Goal: Information Seeking & Learning: Learn about a topic

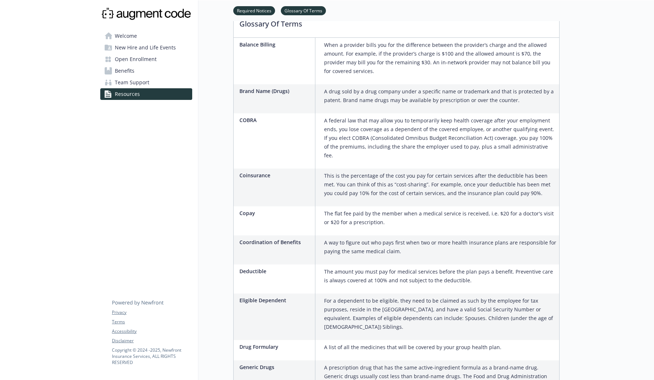
click at [138, 73] on link "Benefits" at bounding box center [146, 71] width 92 height 12
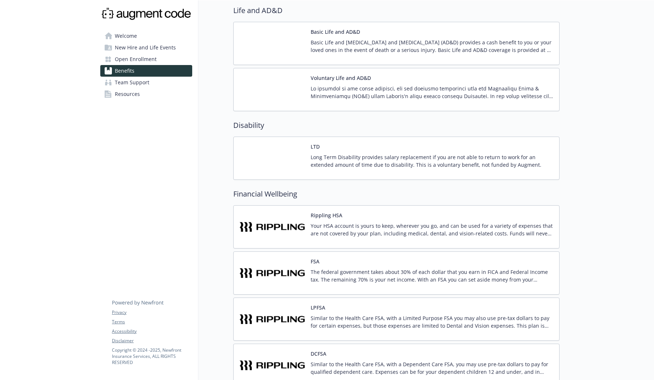
scroll to position [320, 0]
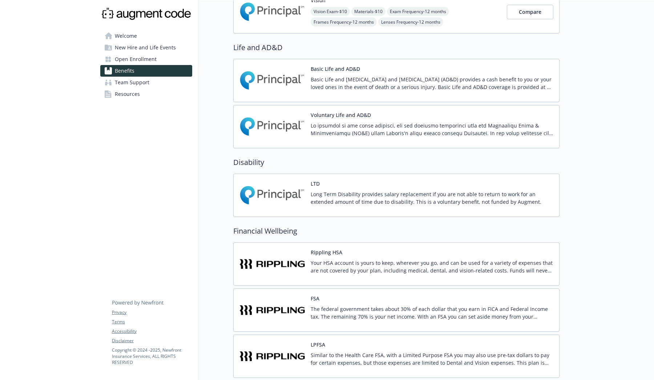
click at [283, 201] on img at bounding box center [271, 195] width 65 height 31
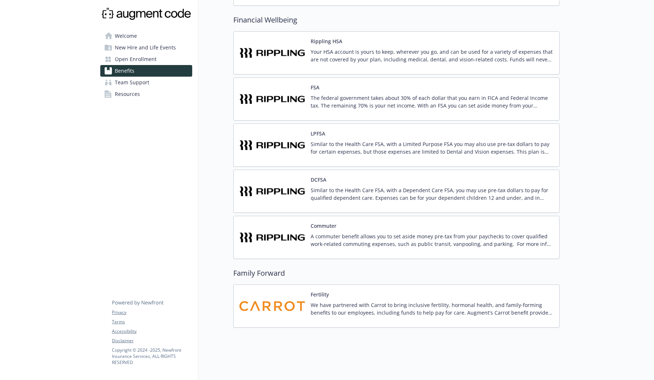
scroll to position [3, 0]
click at [284, 300] on img at bounding box center [271, 305] width 65 height 31
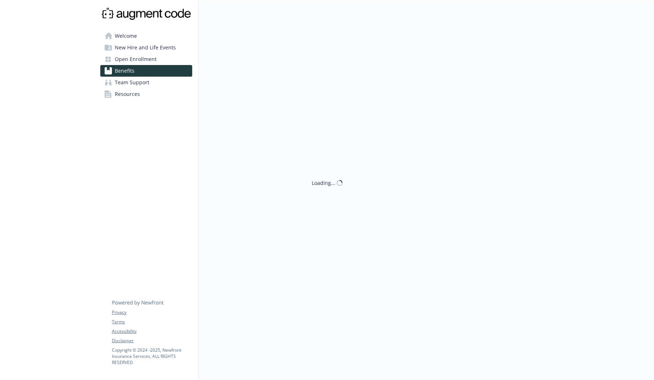
scroll to position [0, 0]
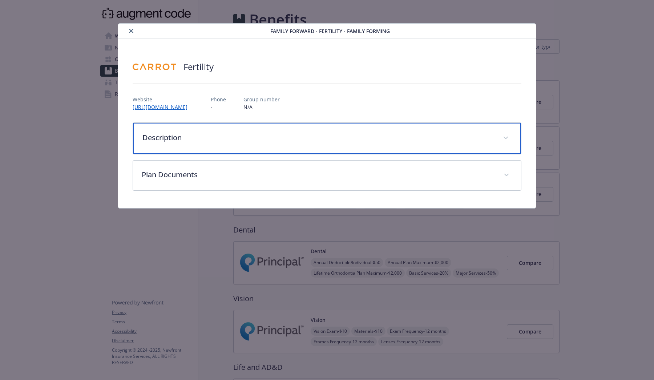
click at [199, 148] on div "Description" at bounding box center [327, 138] width 388 height 31
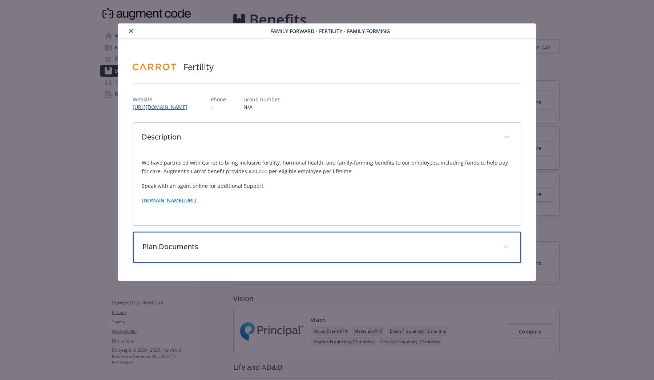
click at [399, 247] on p "Plan Documents" at bounding box center [317, 246] width 351 height 11
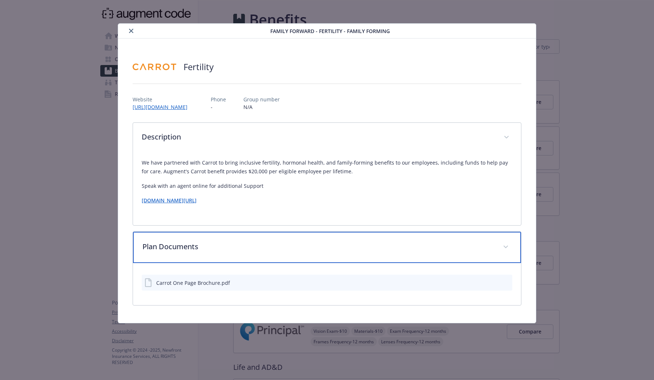
scroll to position [0, 0]
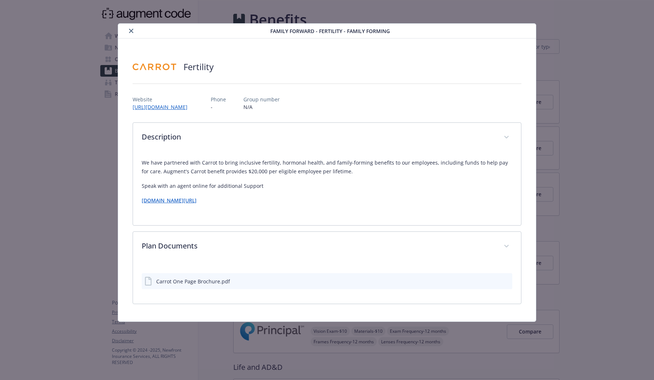
click at [302, 283] on div "Carrot One Page Brochure.pdf" at bounding box center [327, 281] width 370 height 16
click at [195, 282] on div "Carrot One Page Brochure.pdf" at bounding box center [193, 281] width 74 height 8
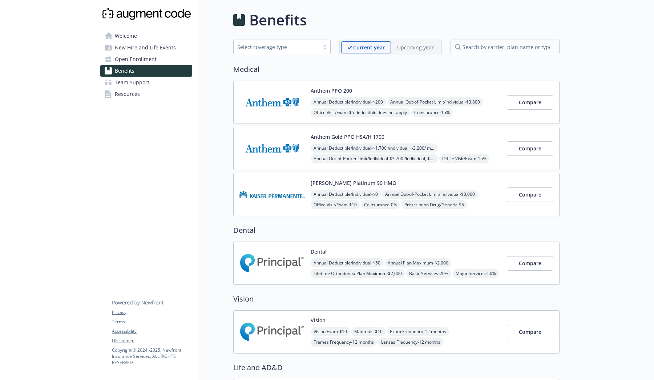
click at [422, 42] on div "Upcoming year" at bounding box center [415, 47] width 49 height 12
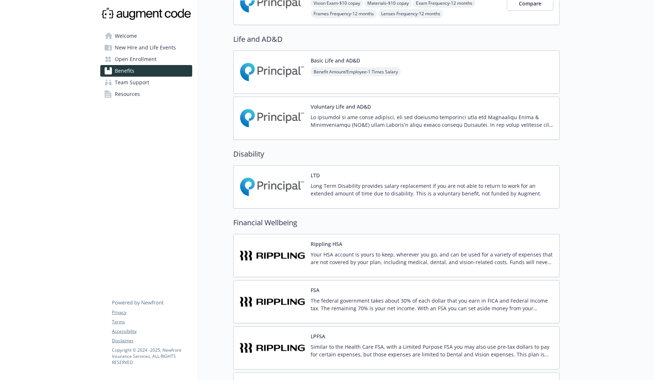
scroll to position [329, 0]
click at [291, 191] on img at bounding box center [271, 186] width 65 height 31
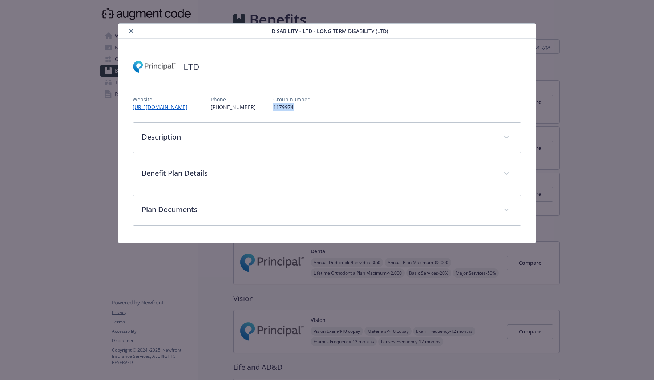
drag, startPoint x: 292, startPoint y: 105, endPoint x: 272, endPoint y: 105, distance: 20.0
click at [272, 105] on div "Website [URL][DOMAIN_NAME] Phone [PHONE_NUMBER] Group number 1179974" at bounding box center [327, 100] width 389 height 21
copy p "1179974"
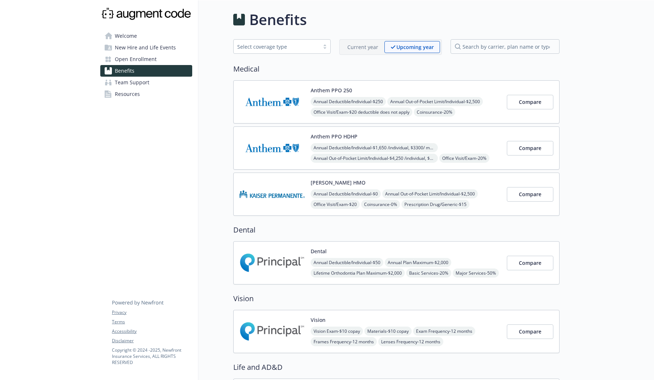
click at [272, 257] on img at bounding box center [271, 262] width 65 height 31
click at [284, 324] on img at bounding box center [271, 331] width 65 height 31
